Goal: Task Accomplishment & Management: Complete application form

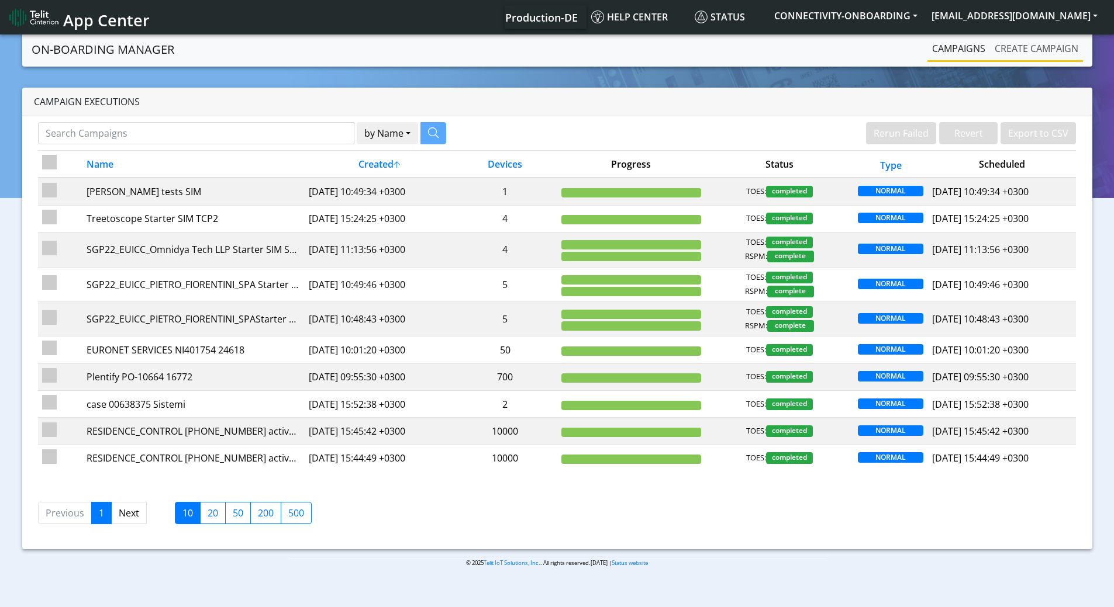
click at [1031, 46] on link "Create campaign" at bounding box center [1036, 48] width 93 height 23
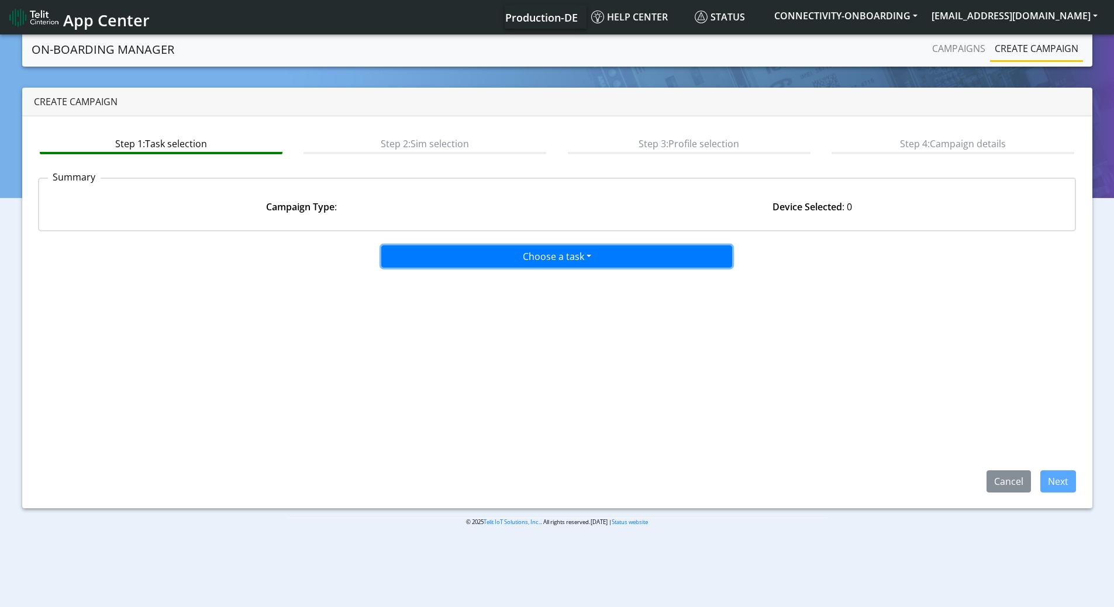
click at [562, 262] on button "Choose a task" at bounding box center [556, 257] width 351 height 22
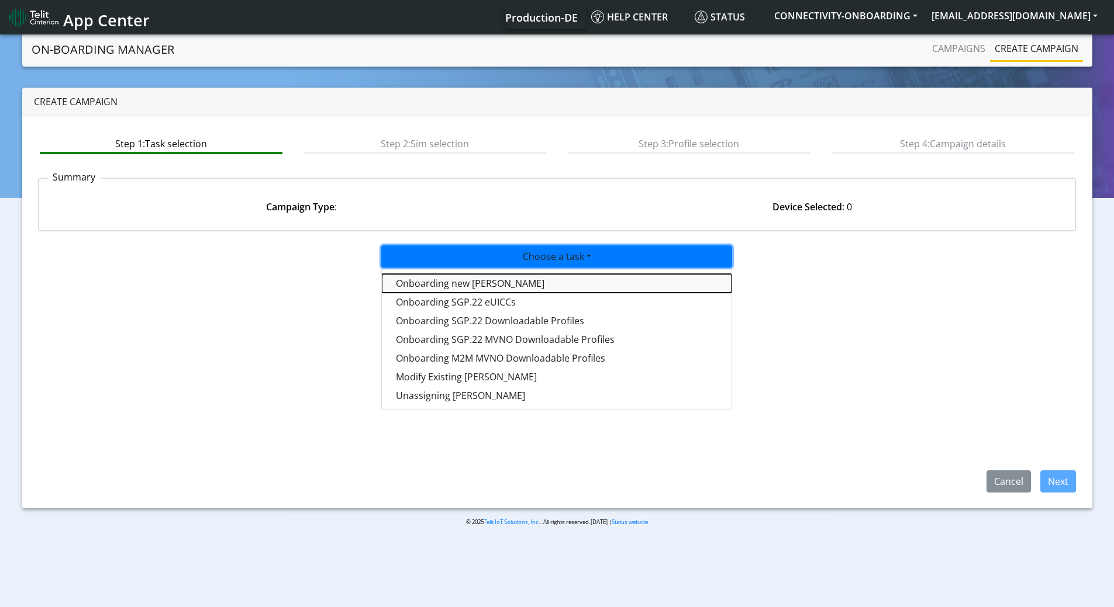
click at [531, 286] on tasktoes-dropdown "Onboarding new SIMs" at bounding box center [557, 283] width 350 height 19
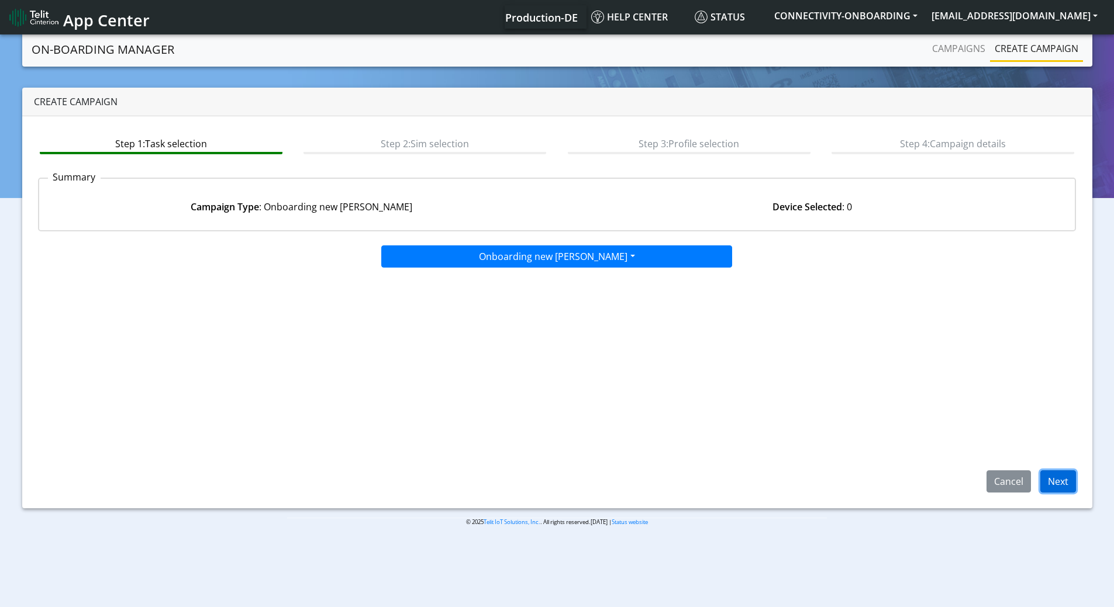
click at [1060, 483] on button "Next" at bounding box center [1058, 482] width 36 height 22
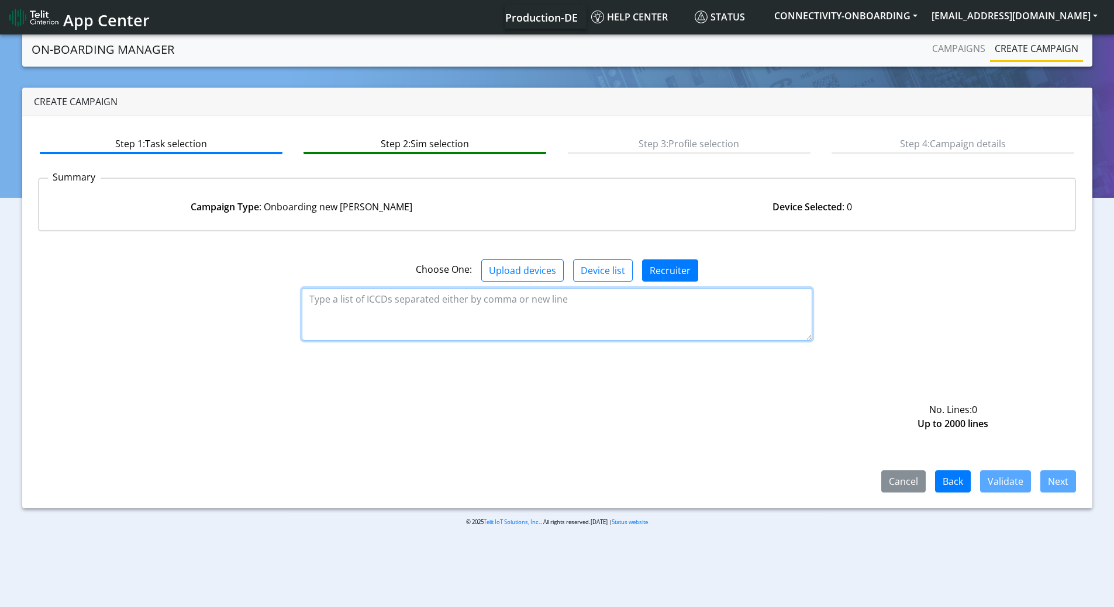
click at [406, 309] on textarea at bounding box center [557, 314] width 510 height 53
paste textarea "89358152000000067233"
type textarea "89358152000000067233"
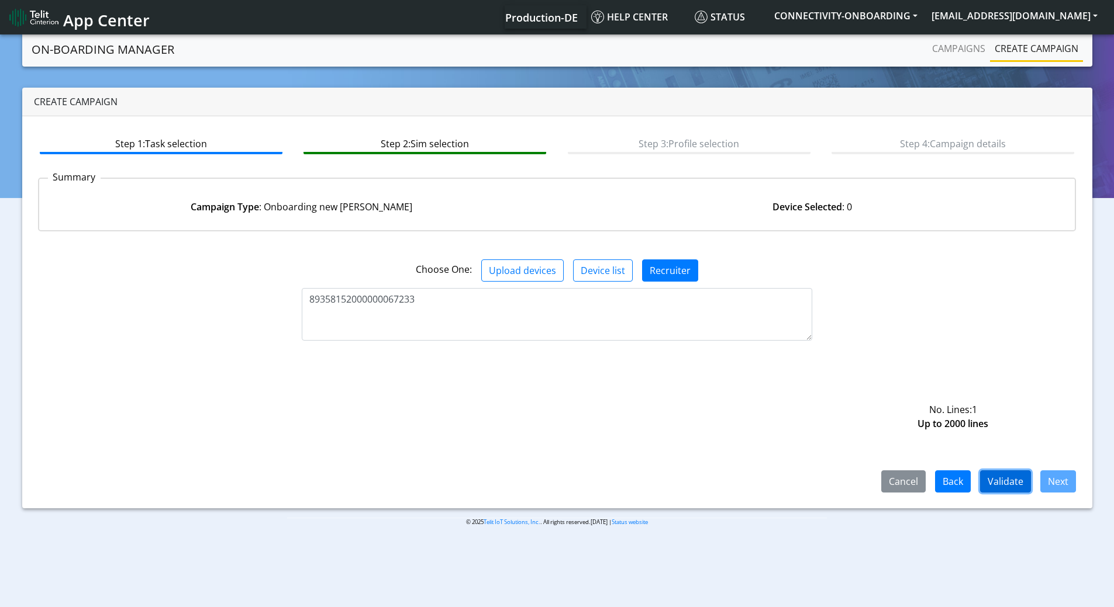
click at [1018, 482] on button "Validate" at bounding box center [1005, 482] width 51 height 22
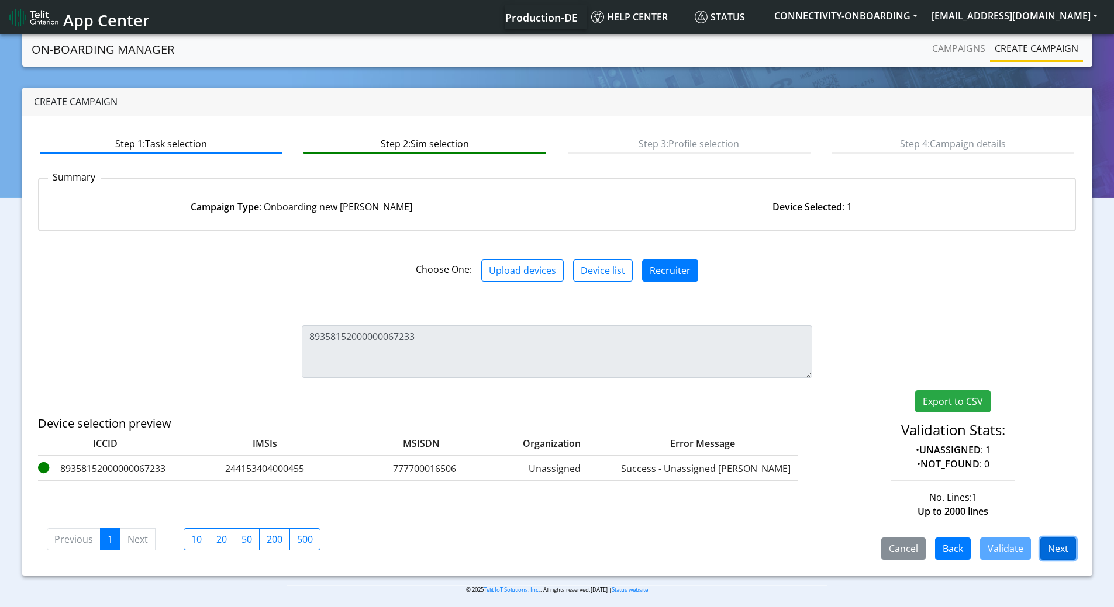
click at [1052, 547] on button "Next" at bounding box center [1058, 549] width 36 height 22
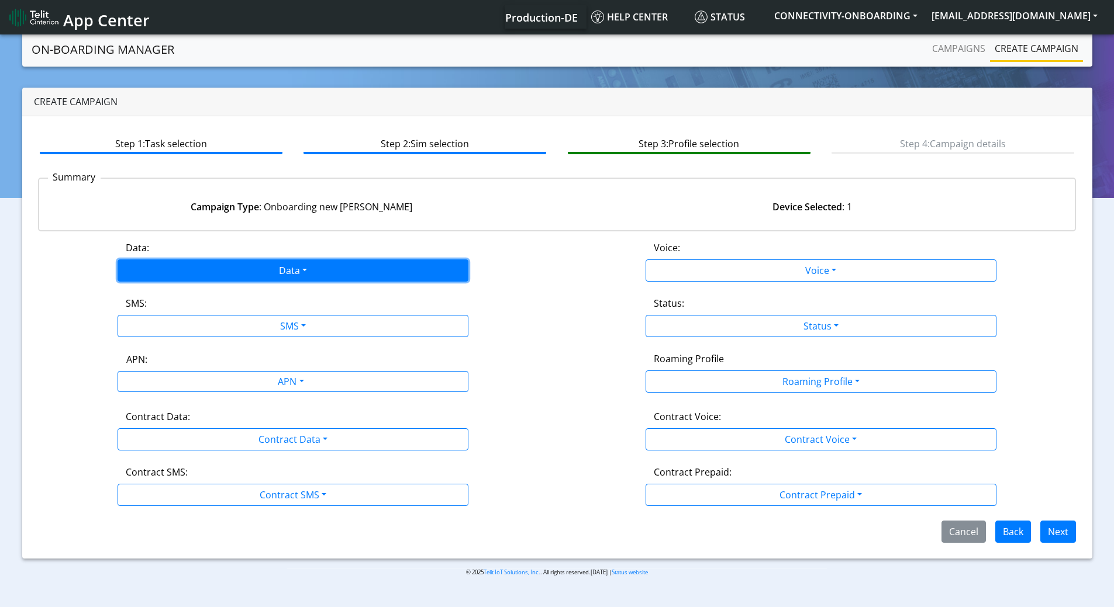
click at [282, 267] on button "Data" at bounding box center [293, 271] width 351 height 22
click at [165, 310] on button "Enabled" at bounding box center [293, 316] width 350 height 19
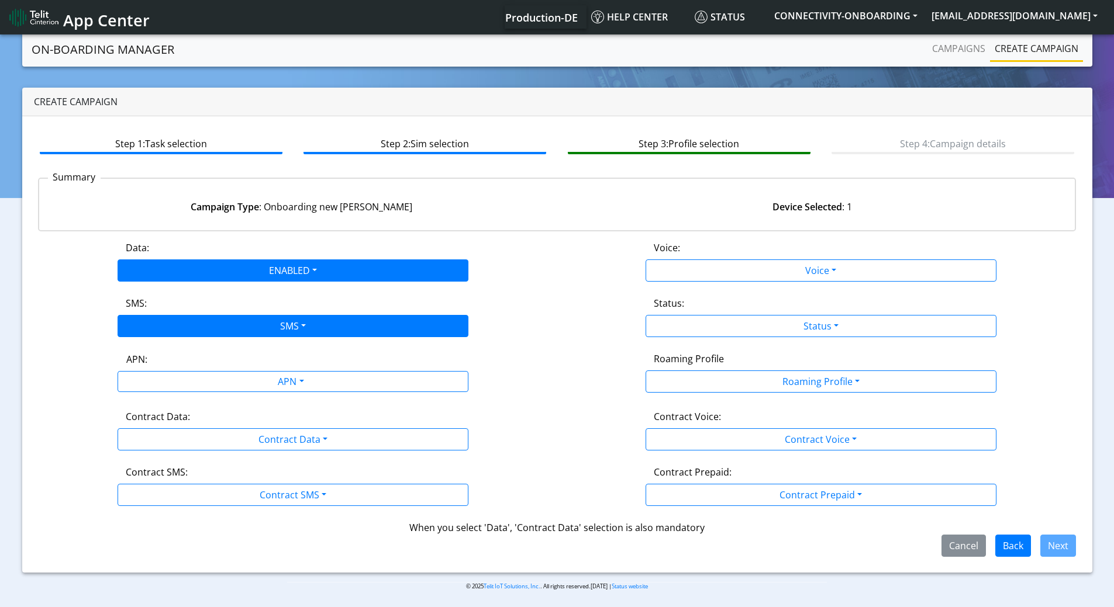
click at [215, 315] on div "SMS: SMS Disabled MO MT Both" at bounding box center [293, 316] width 528 height 41
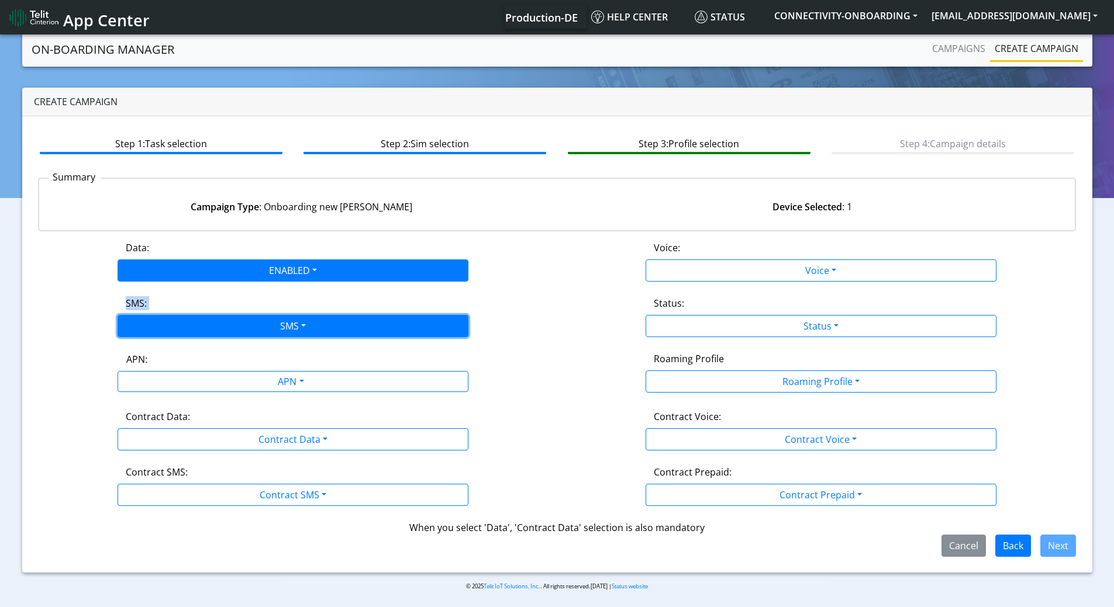
click at [186, 326] on button "SMS" at bounding box center [293, 326] width 351 height 22
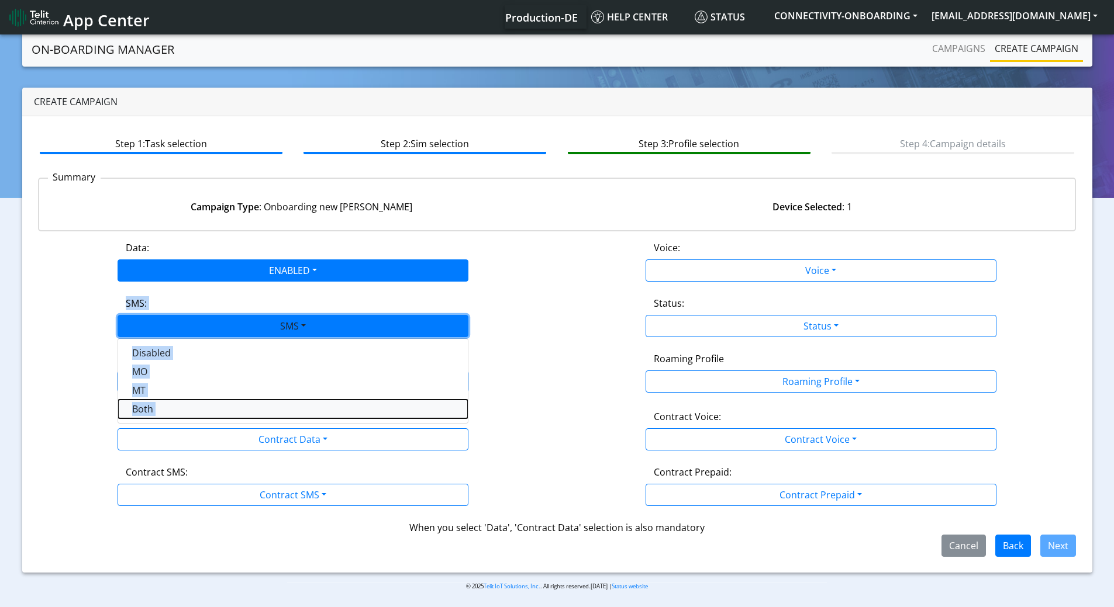
click at [149, 406] on button "Both" at bounding box center [293, 409] width 350 height 19
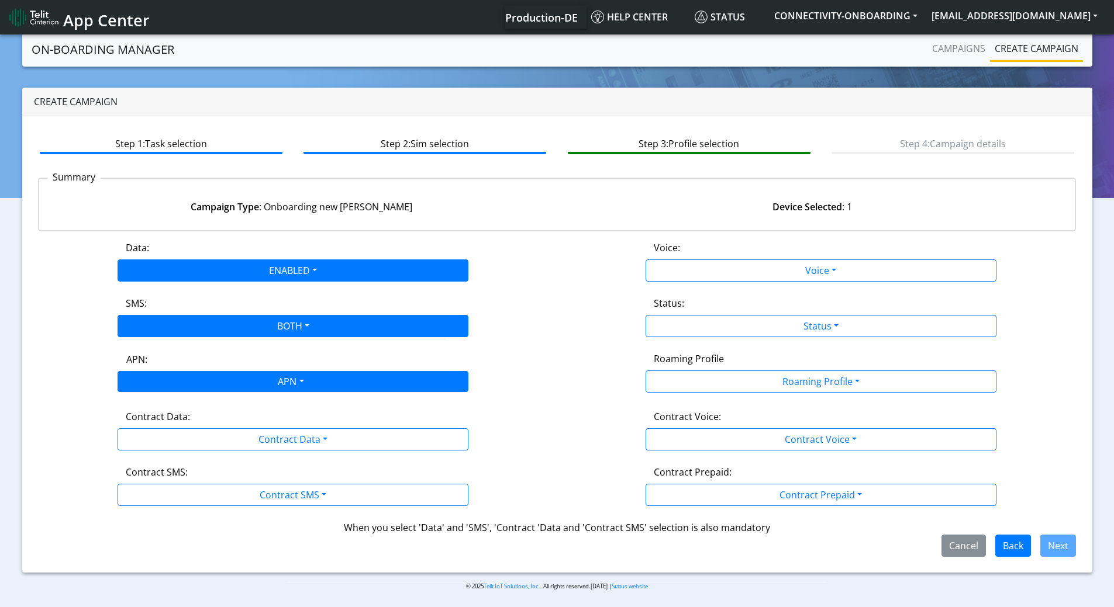
click at [243, 376] on div "APN" at bounding box center [290, 383] width 371 height 23
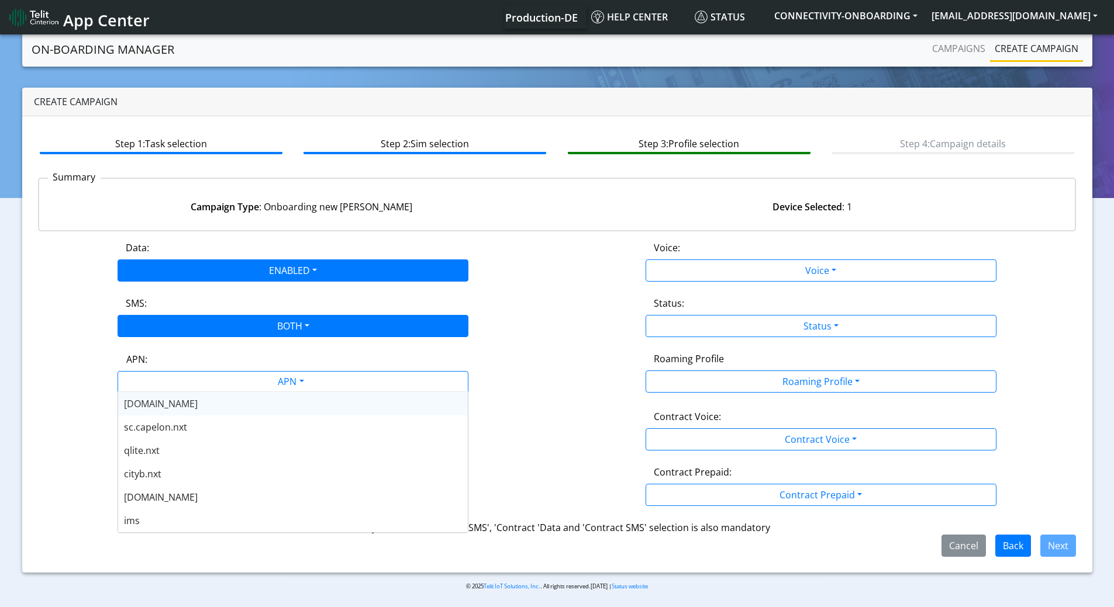
scroll to position [409, 0]
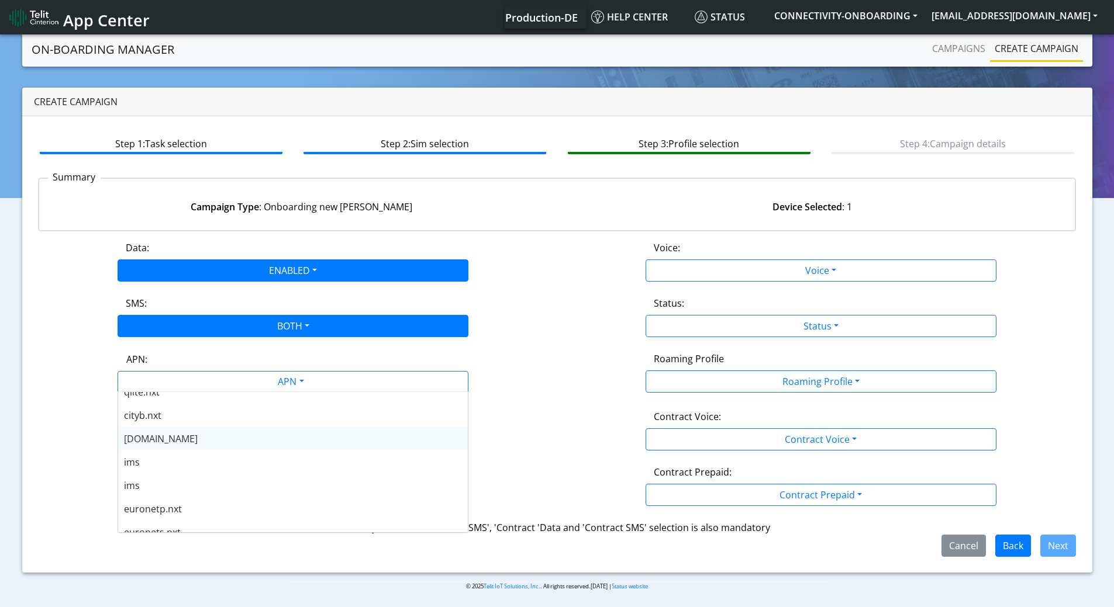
click at [162, 441] on span "nxt23.net" at bounding box center [161, 439] width 74 height 13
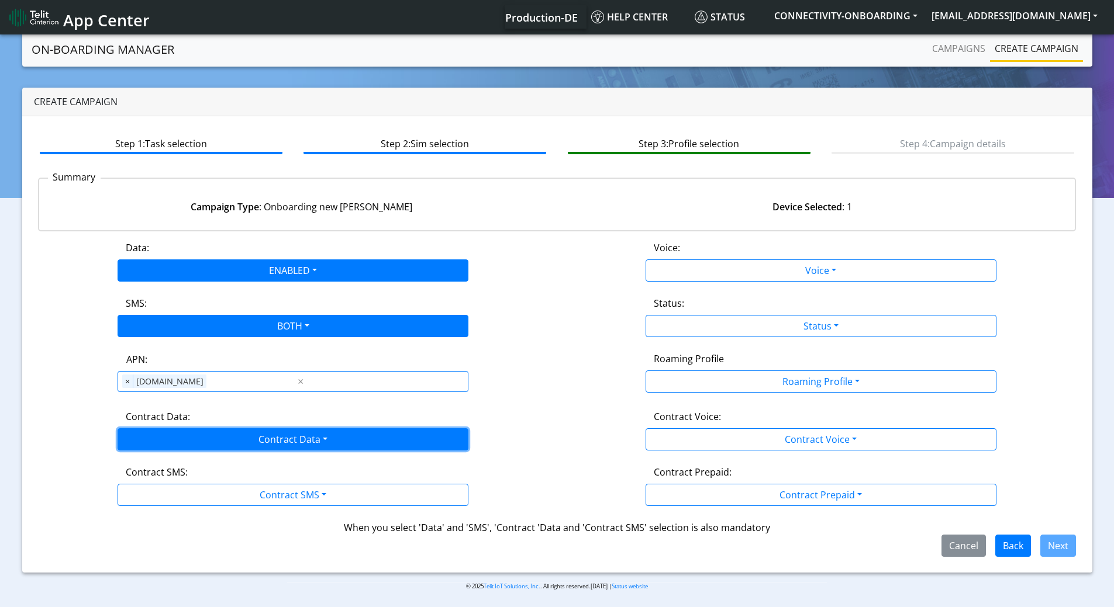
click at [290, 437] on button "Contract Data" at bounding box center [293, 440] width 351 height 22
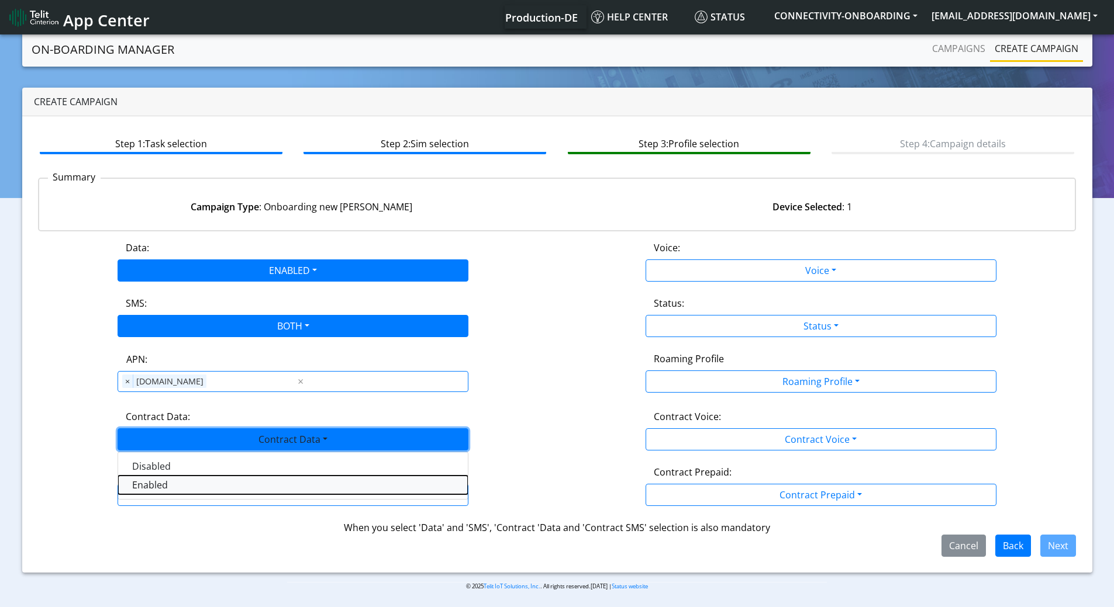
click at [165, 482] on Dataenabled-dropdown "Enabled" at bounding box center [293, 485] width 350 height 19
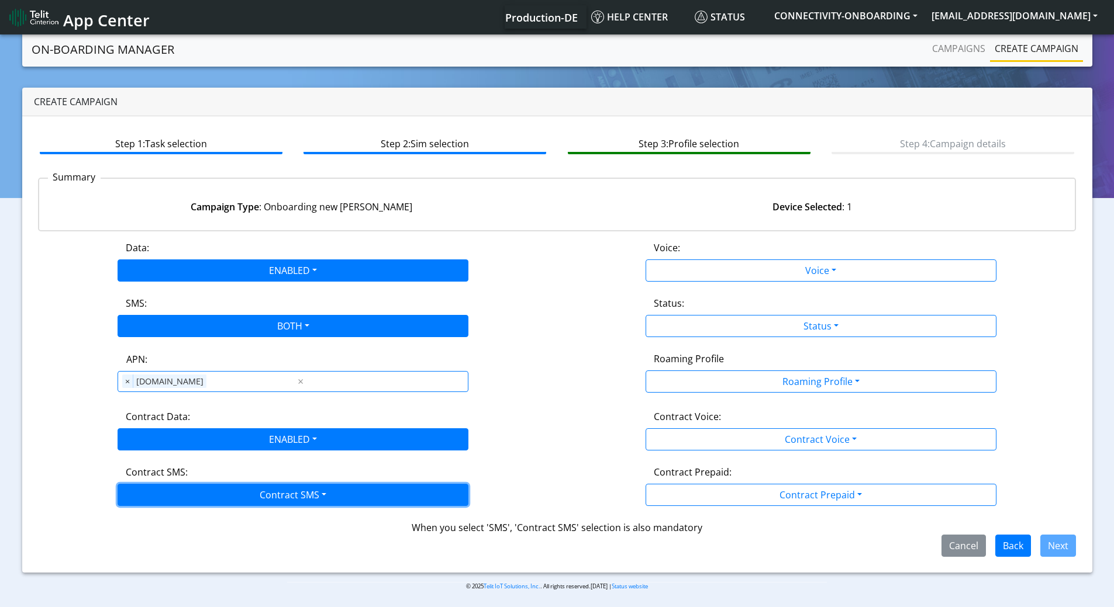
click at [224, 485] on button "Contract SMS" at bounding box center [293, 495] width 351 height 22
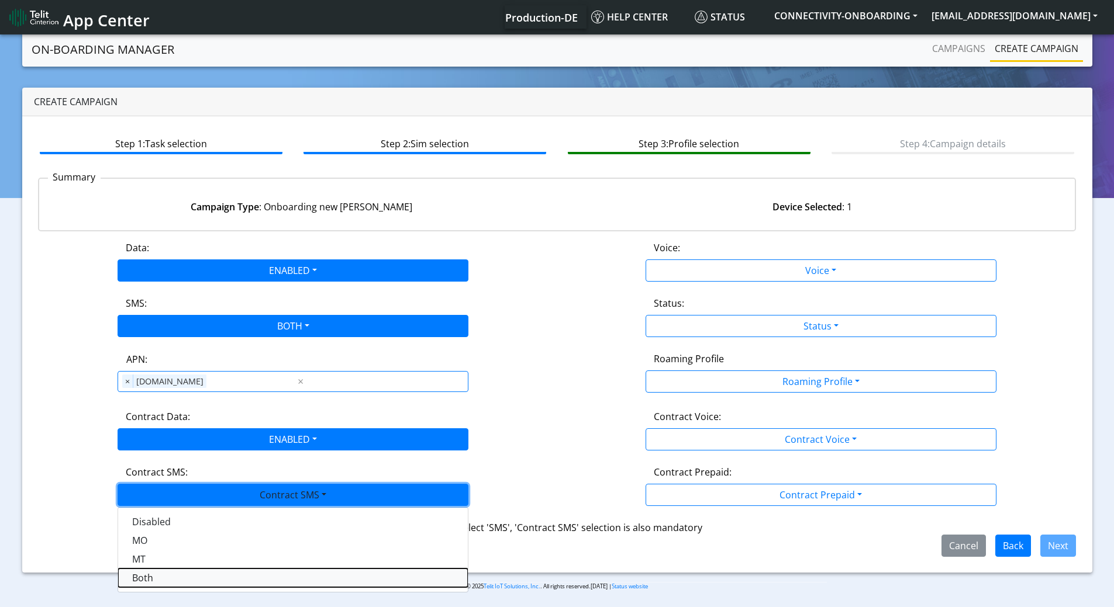
click at [142, 582] on SMSboth-dropdown "Both" at bounding box center [293, 578] width 350 height 19
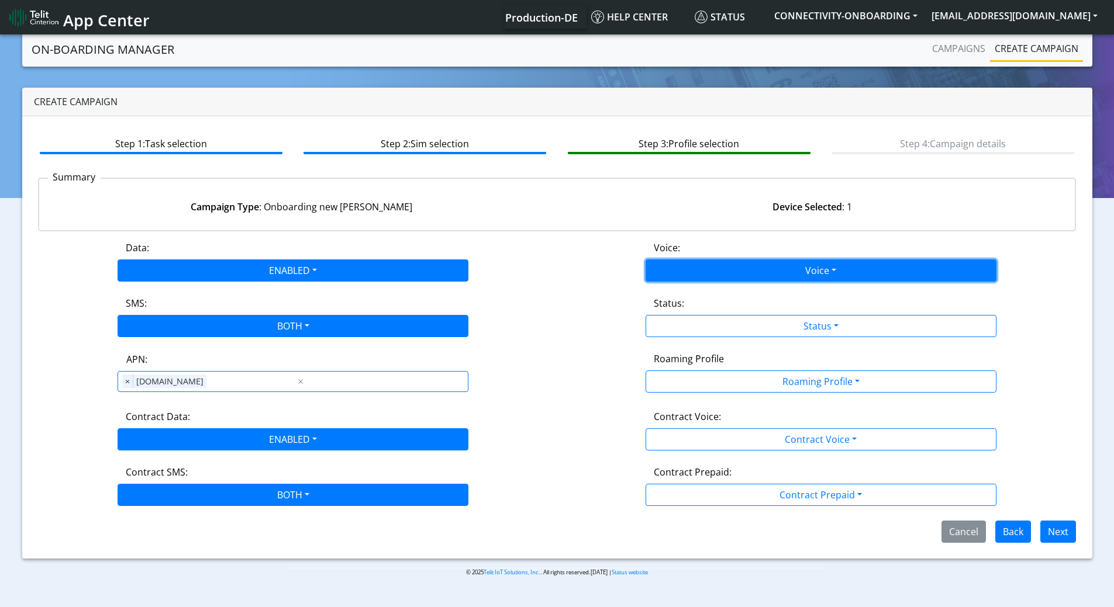
click at [758, 273] on button "Voice" at bounding box center [820, 271] width 351 height 22
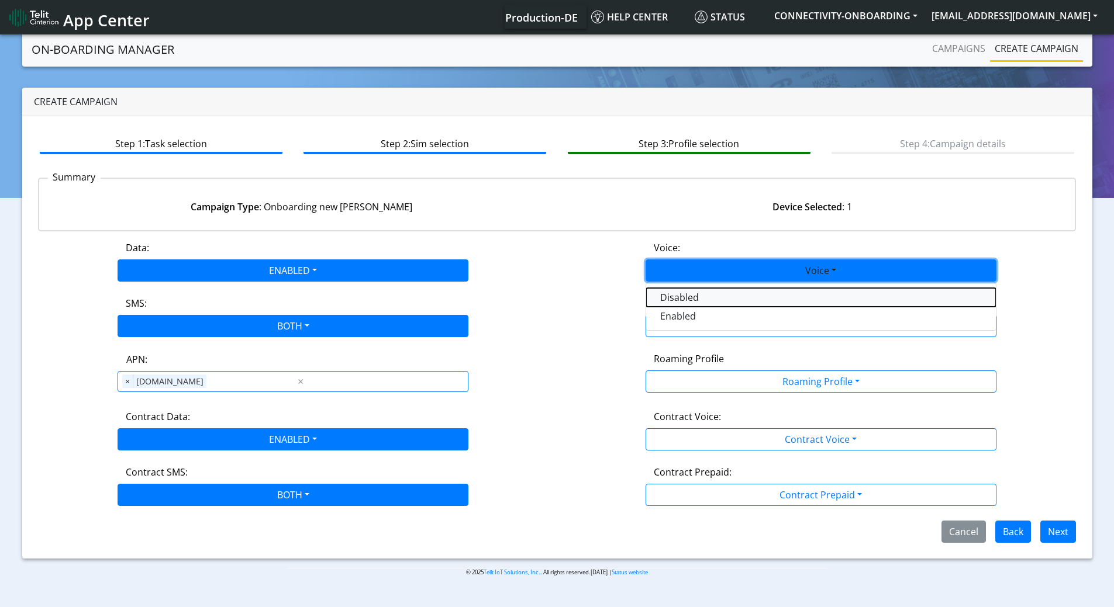
click at [704, 299] on button "Disabled" at bounding box center [821, 297] width 350 height 19
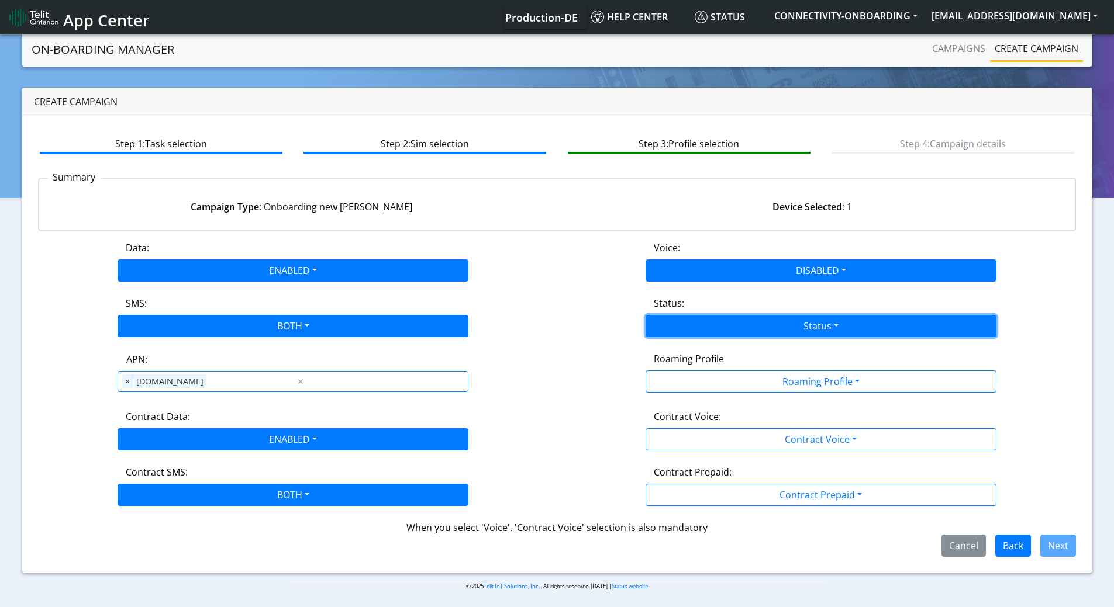
click at [722, 334] on button "Status" at bounding box center [820, 326] width 351 height 22
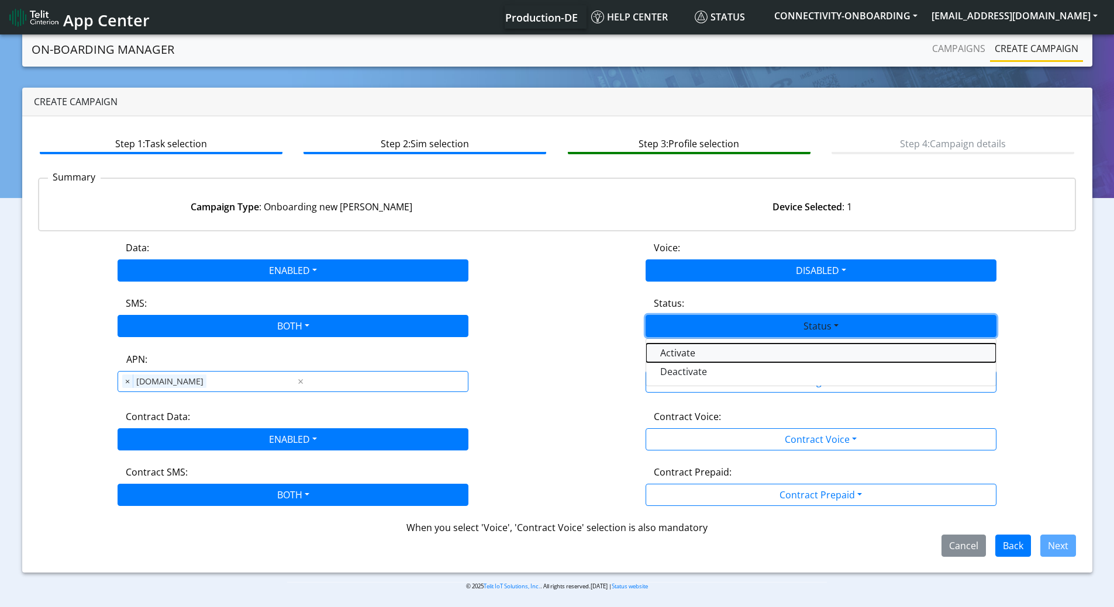
click at [702, 356] on button "Activate" at bounding box center [821, 353] width 350 height 19
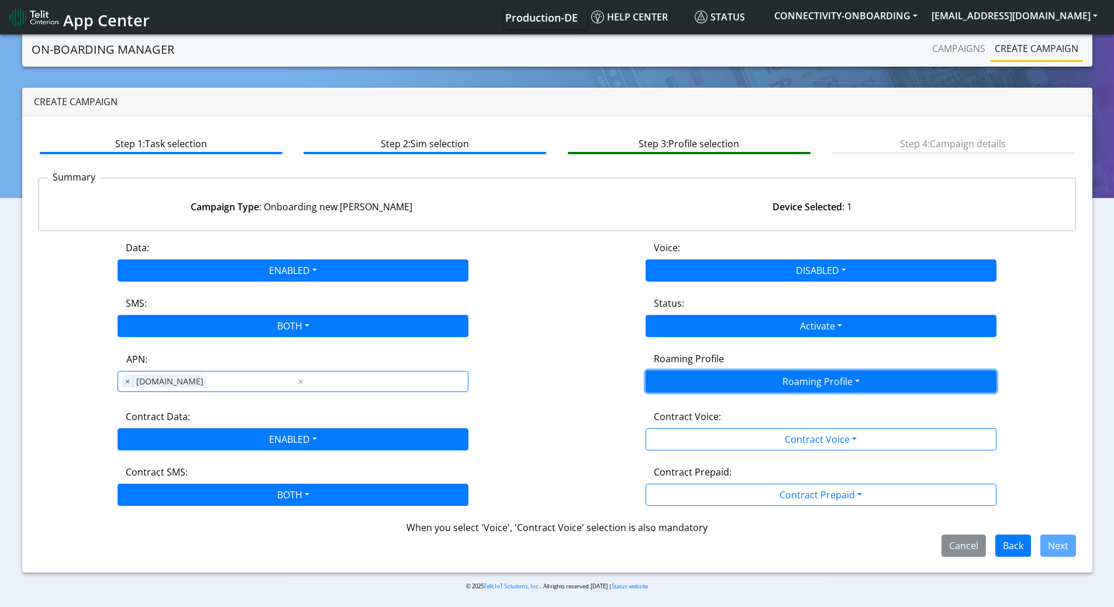
click at [748, 385] on button "Roaming Profile" at bounding box center [820, 382] width 351 height 22
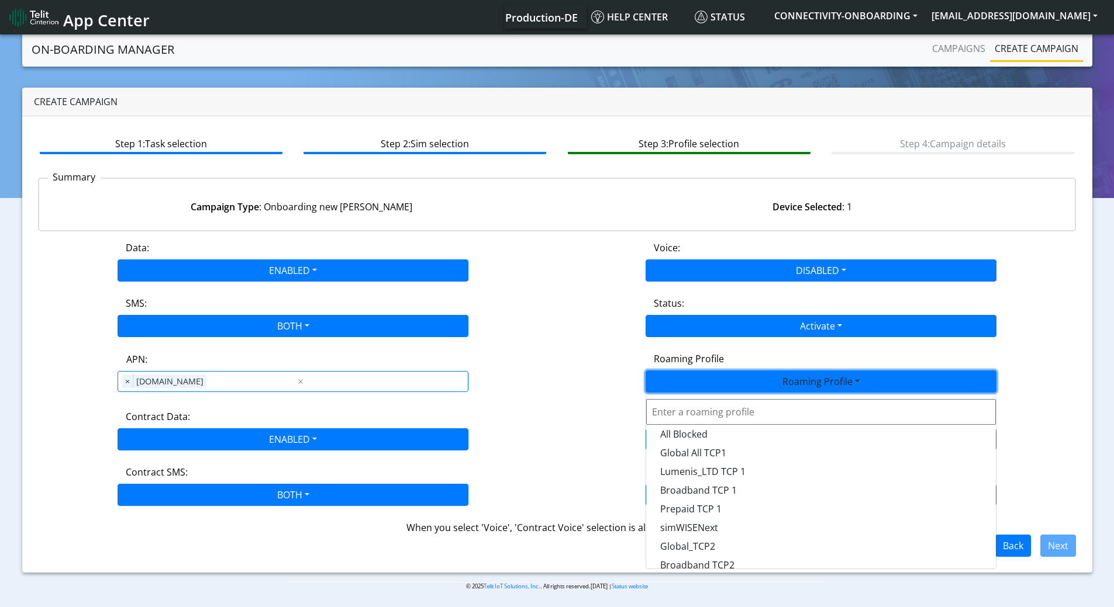
click at [744, 416] on input "text" at bounding box center [821, 412] width 350 height 26
type input "epro"
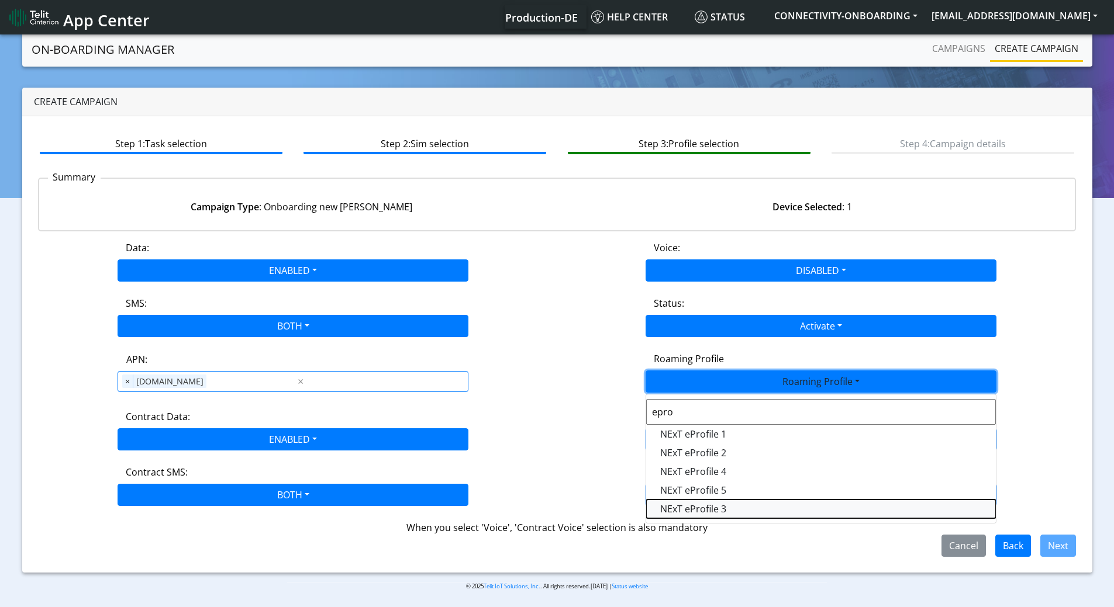
click at [717, 507] on Profile-dropdown "NExT eProfile 3" at bounding box center [821, 509] width 350 height 19
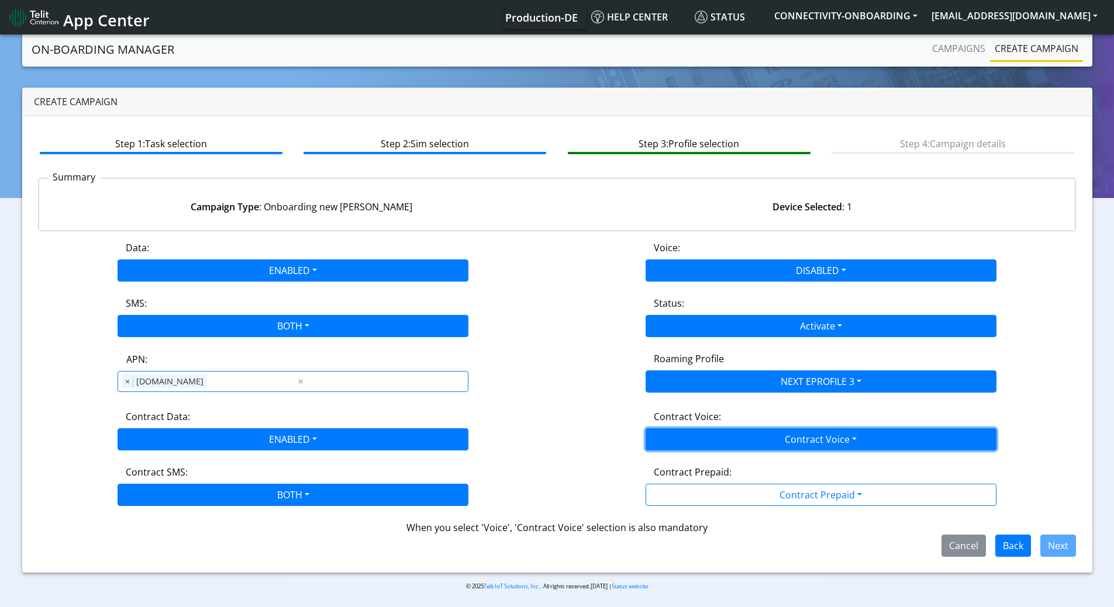
click at [775, 443] on button "Contract Voice" at bounding box center [820, 440] width 351 height 22
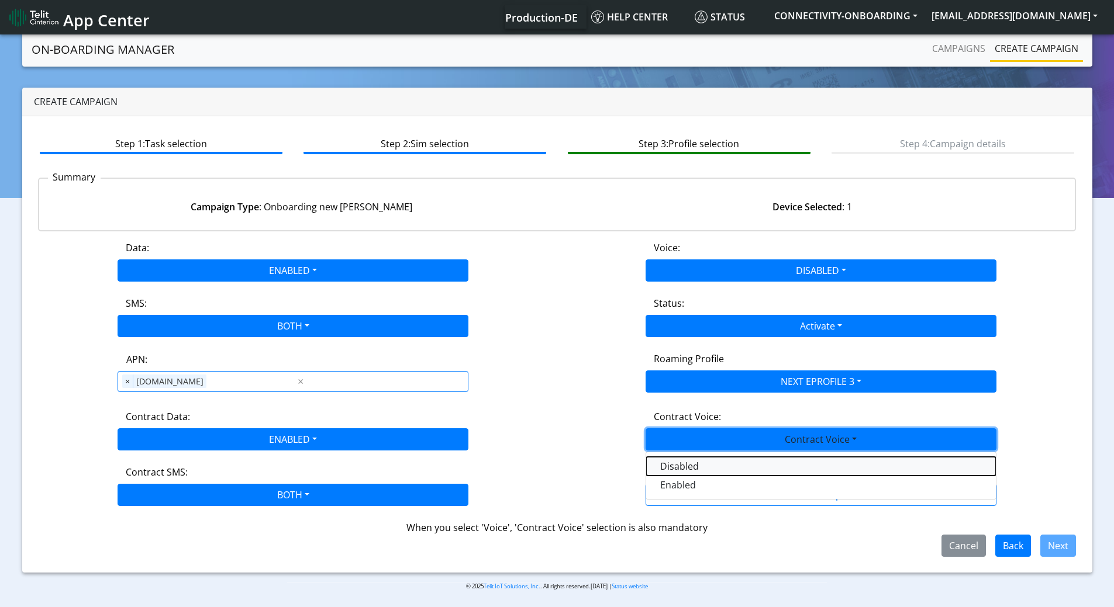
click at [686, 469] on Voicedisabled-dropdown "Disabled" at bounding box center [821, 466] width 350 height 19
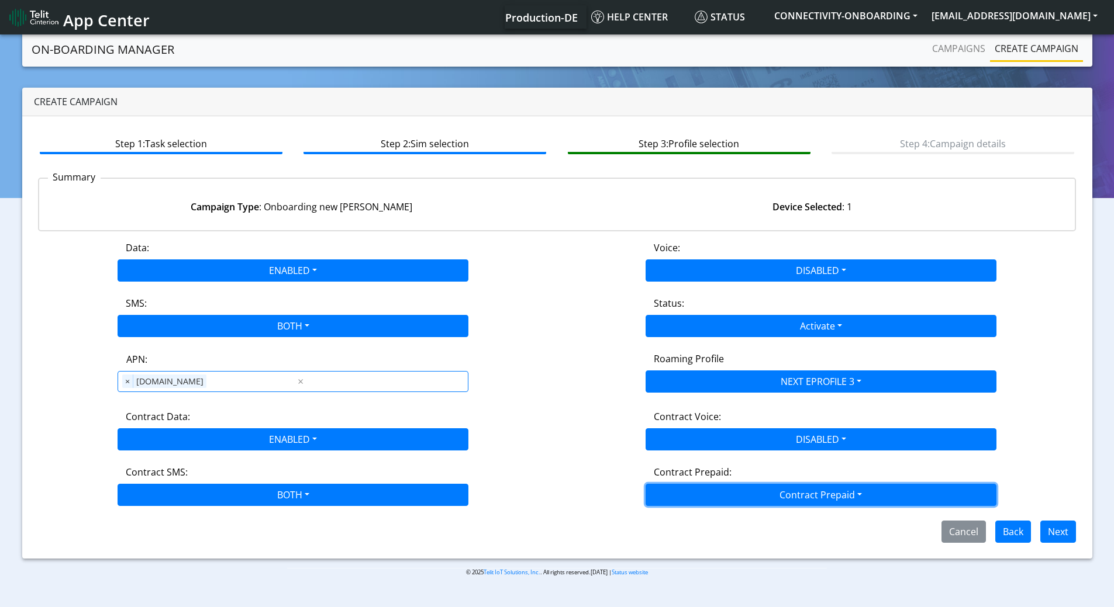
drag, startPoint x: 811, startPoint y: 497, endPoint x: 742, endPoint y: 507, distance: 69.1
click at [810, 497] on button "Contract Prepaid" at bounding box center [820, 495] width 351 height 22
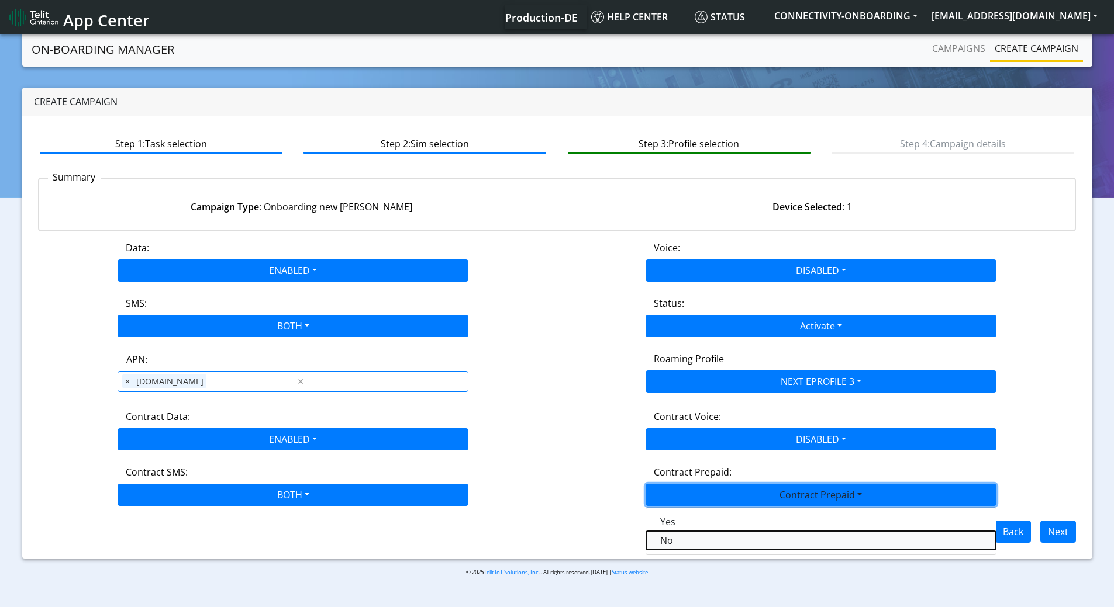
click at [683, 537] on Prepaidnotprepaid-dropdown "No" at bounding box center [821, 540] width 350 height 19
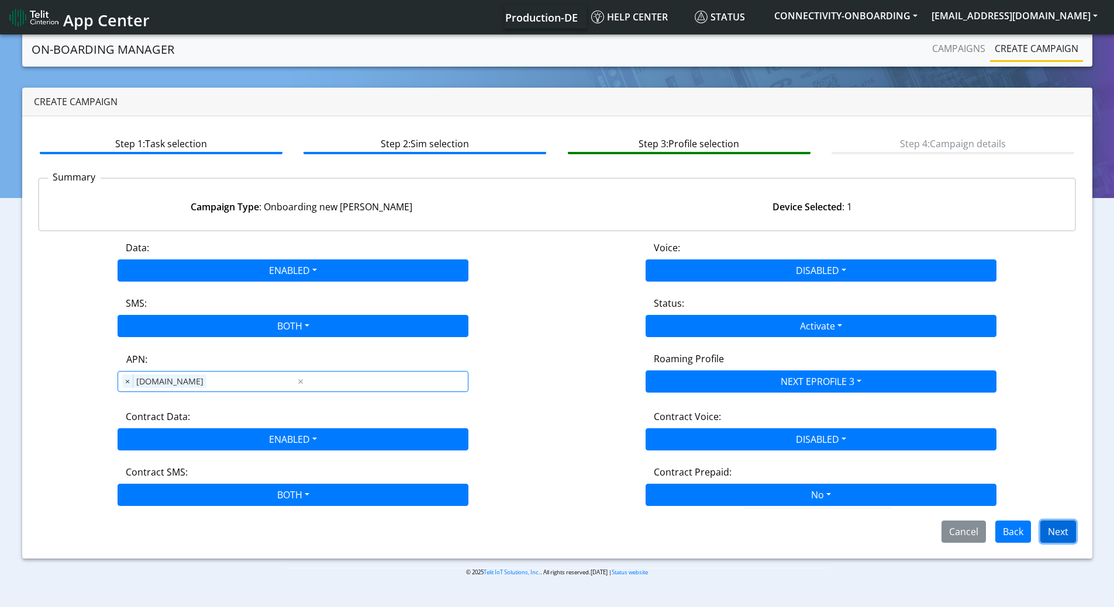
click at [1057, 533] on button "Next" at bounding box center [1058, 532] width 36 height 22
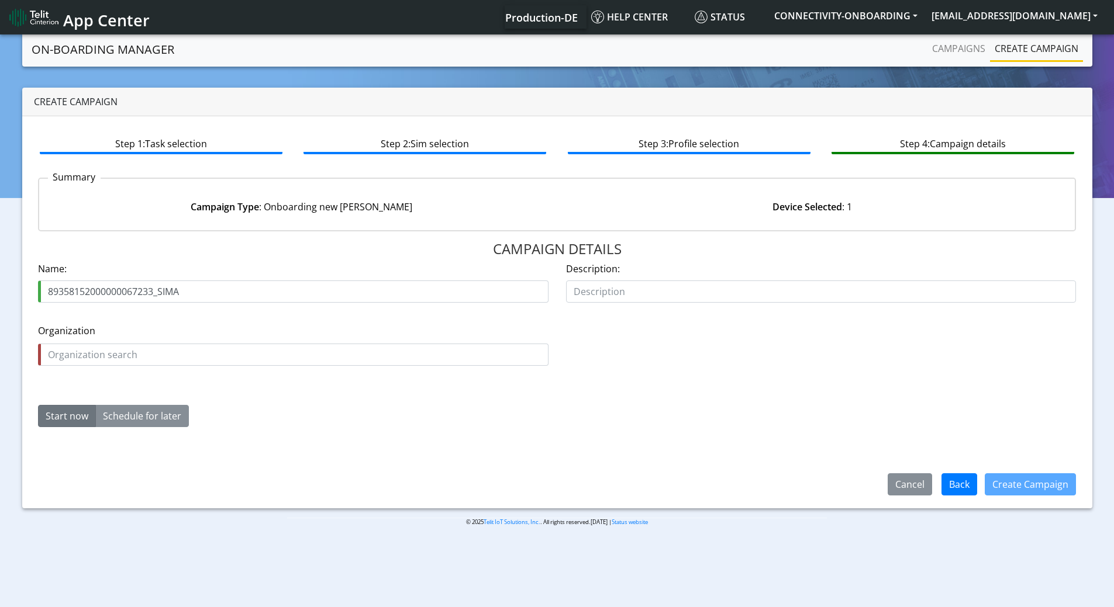
type input "89358152000000067233_SIMA"
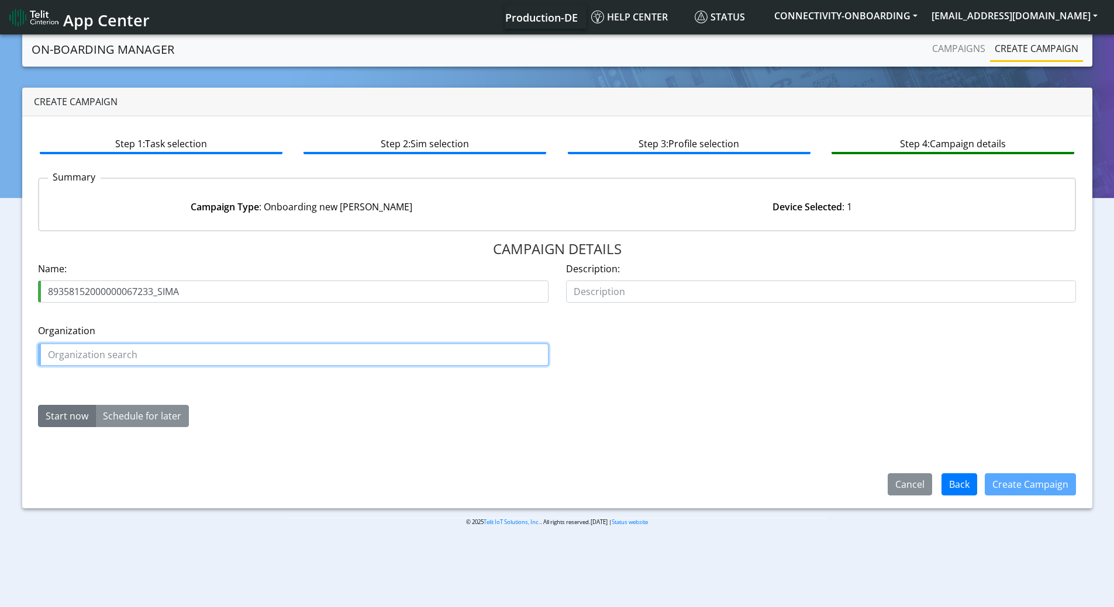
click at [161, 354] on input "text" at bounding box center [293, 355] width 510 height 22
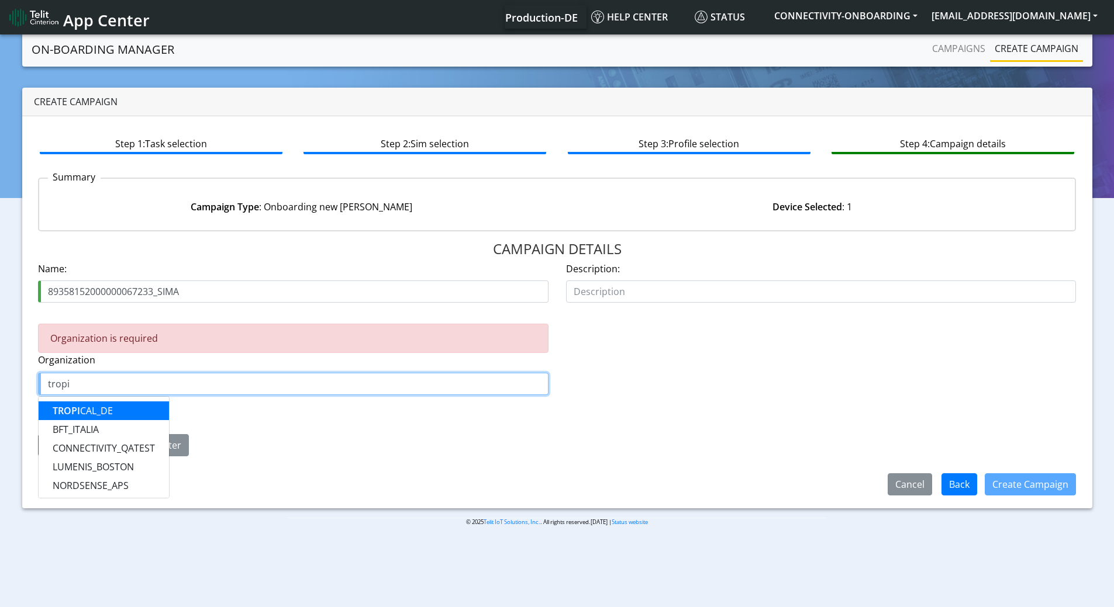
click at [137, 409] on button "TROPI CAL_DE" at bounding box center [104, 411] width 130 height 19
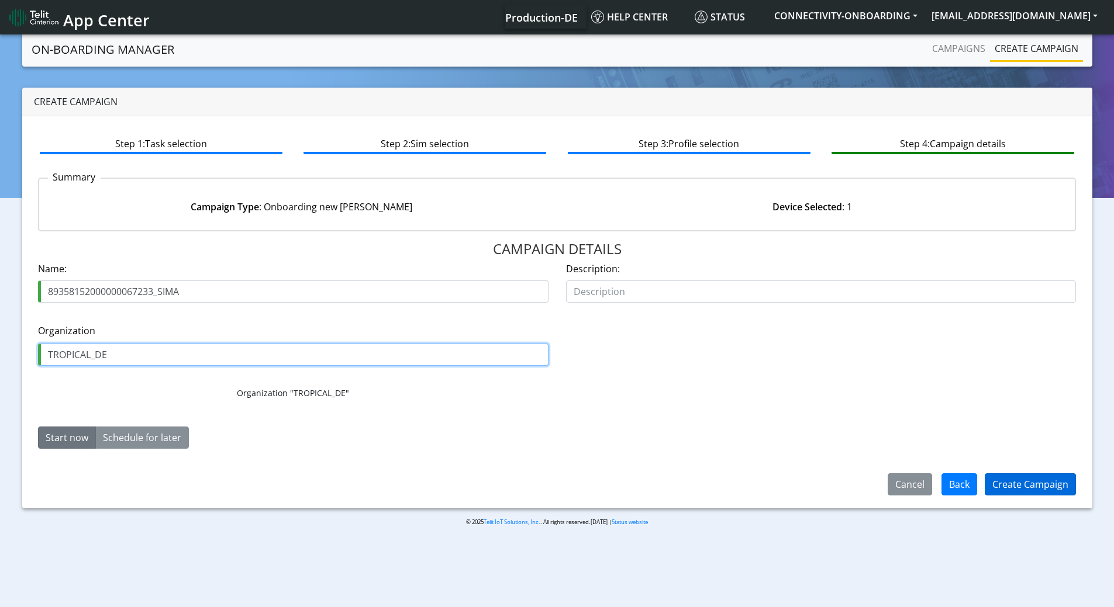
type input "TROPICAL_DE"
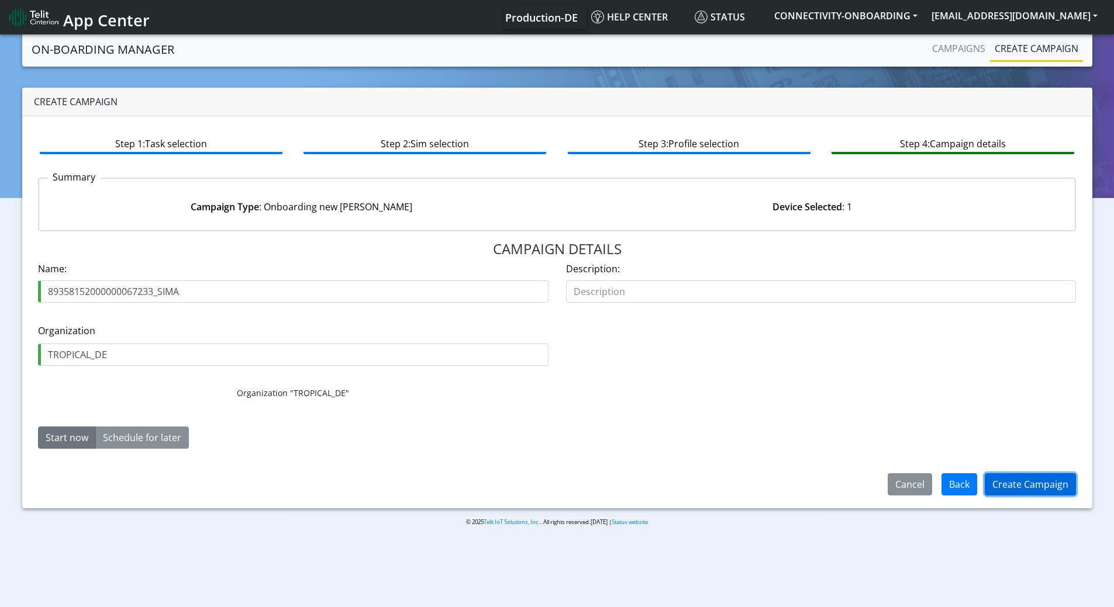
click at [1015, 481] on button "Create Campaign" at bounding box center [1029, 485] width 91 height 22
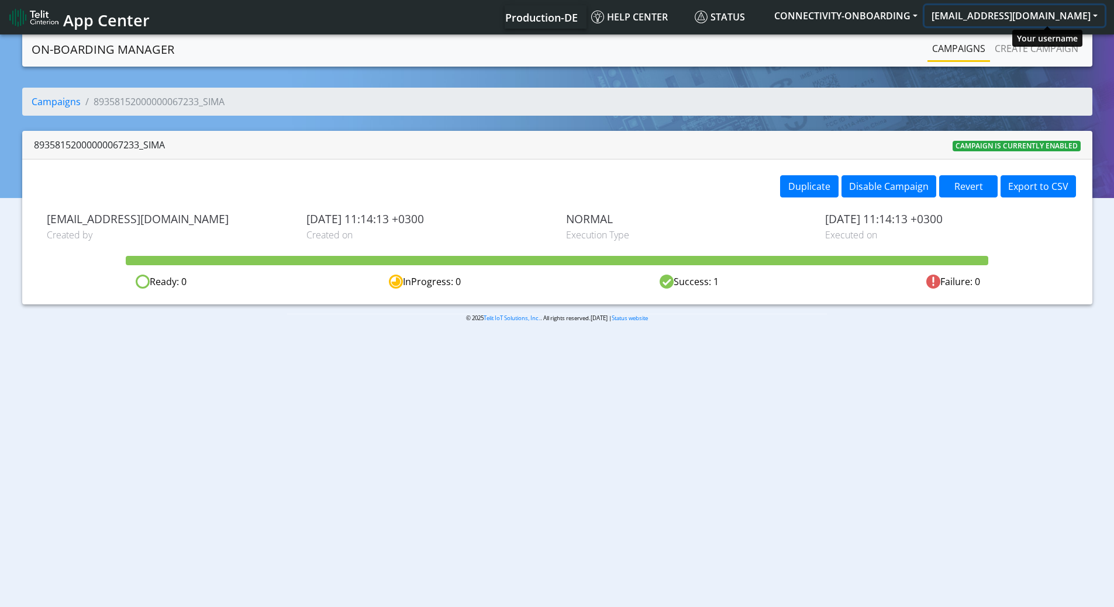
click at [1031, 22] on button "[EMAIL_ADDRESS][DOMAIN_NAME]" at bounding box center [1014, 15] width 180 height 21
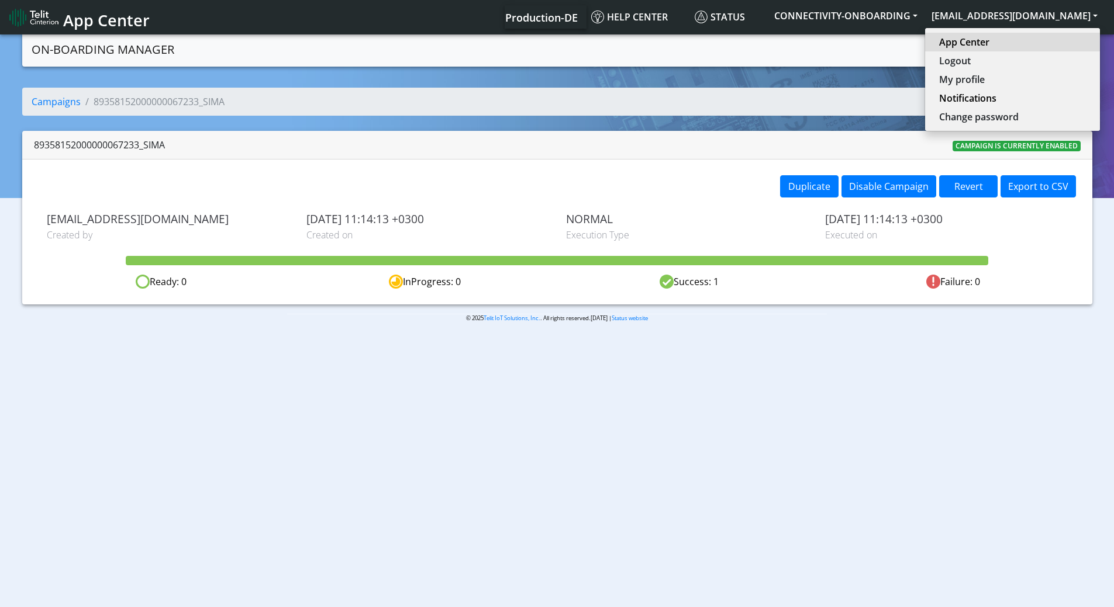
click at [1018, 41] on link "App Center" at bounding box center [1012, 42] width 147 height 14
